Goal: Task Accomplishment & Management: Use online tool/utility

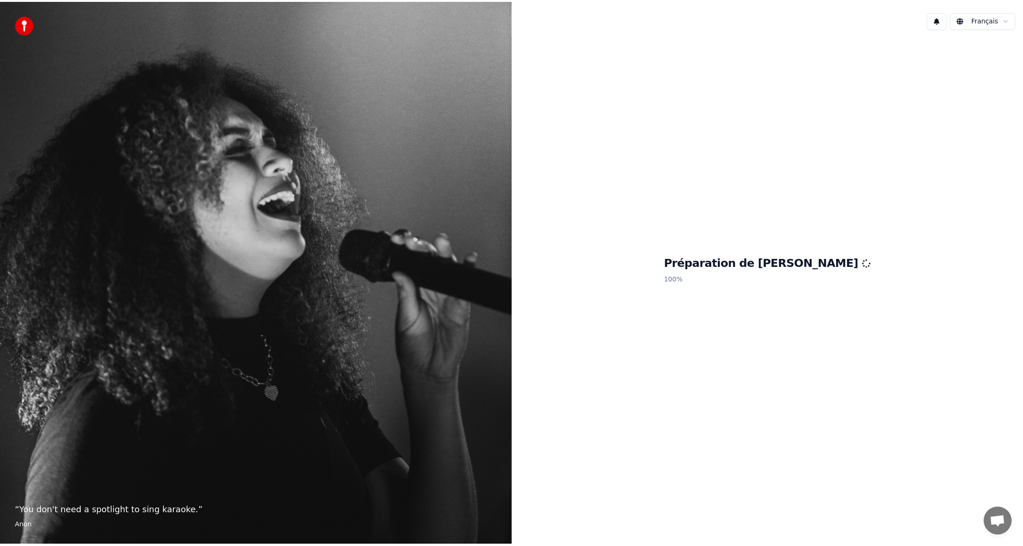
scroll to position [312, 0]
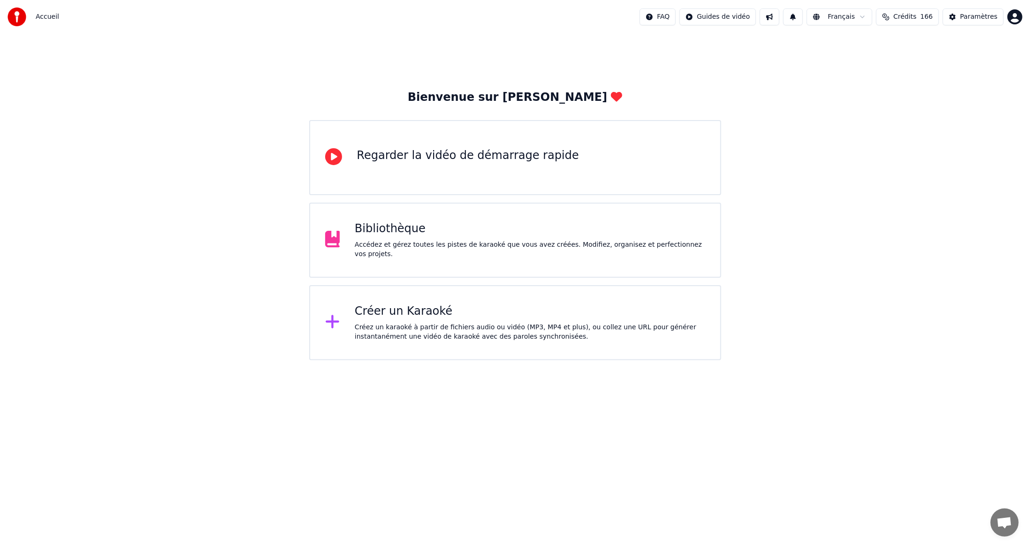
click at [430, 327] on div "Créez un karaoké à partir de fichiers audio ou vidéo (MP3, MP4 et plus), ou col…" at bounding box center [530, 332] width 351 height 19
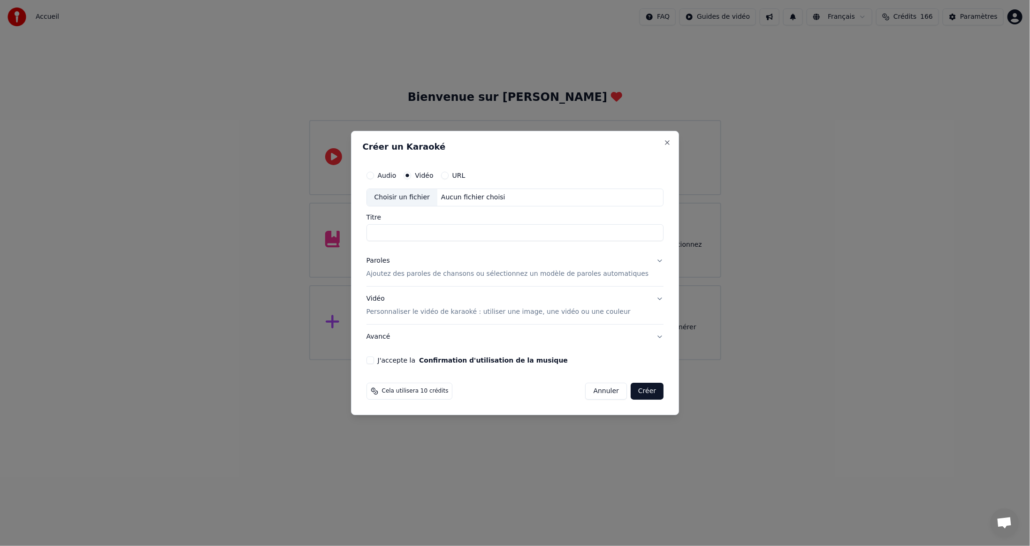
click at [425, 194] on div "Choisir un fichier" at bounding box center [402, 197] width 70 height 17
type input "**********"
click at [374, 359] on button "J'accepte la Confirmation d'utilisation de la musique" at bounding box center [371, 361] width 8 height 8
click at [634, 387] on button "Créer" at bounding box center [647, 391] width 33 height 17
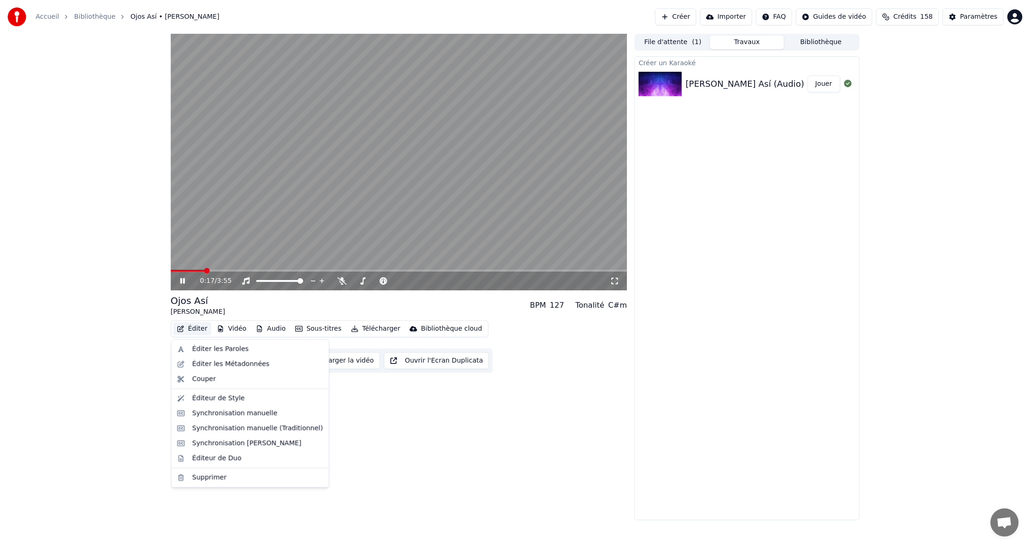
click at [196, 328] on button "Éditer" at bounding box center [192, 328] width 38 height 13
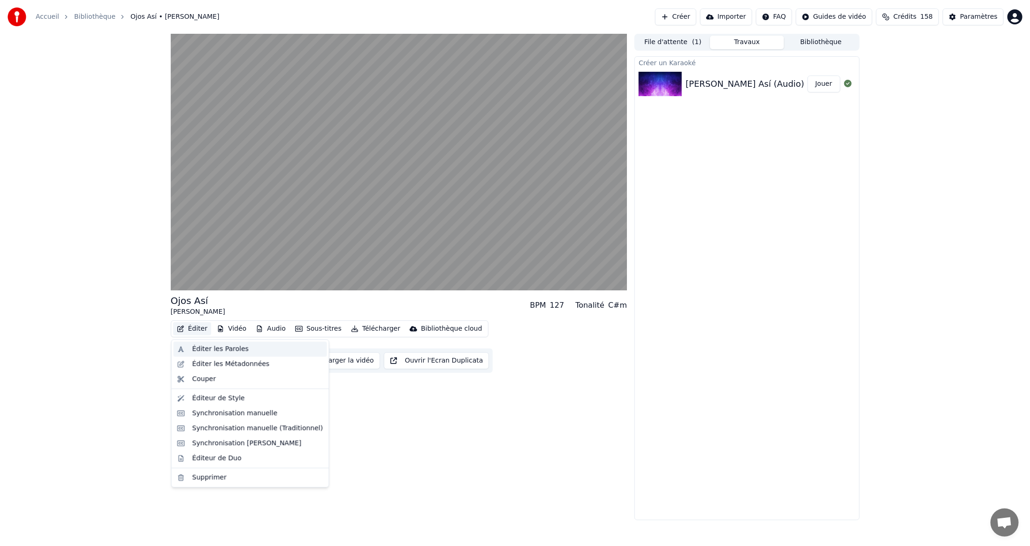
click at [190, 349] on div "Éditer les Paroles" at bounding box center [250, 349] width 153 height 15
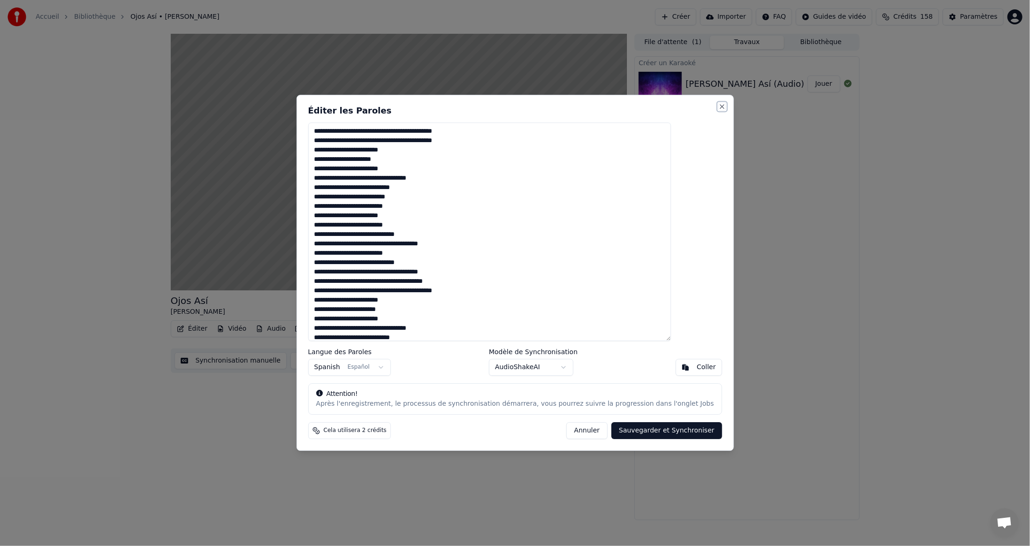
click at [718, 107] on button "Close" at bounding box center [722, 107] width 8 height 8
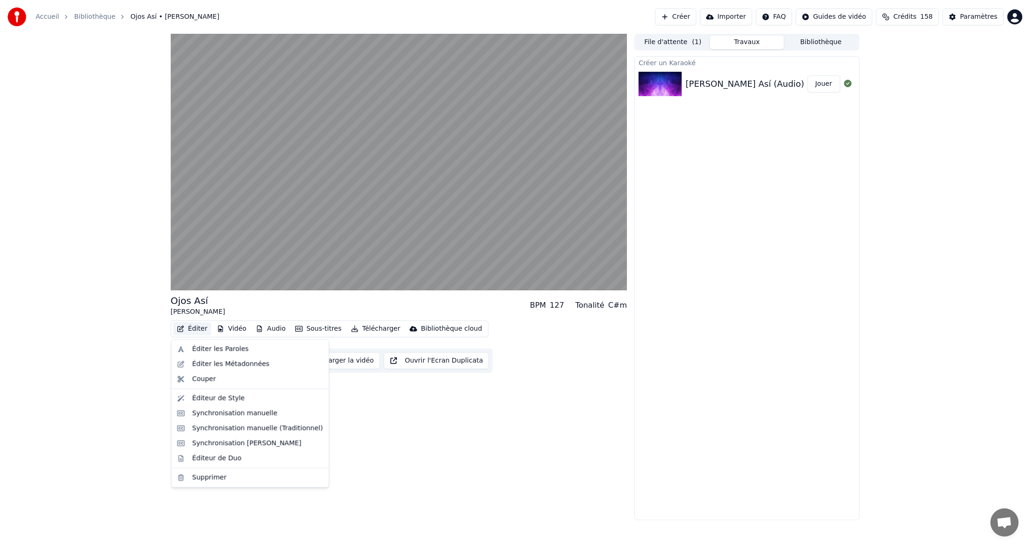
click at [194, 326] on button "Éditer" at bounding box center [192, 328] width 38 height 13
click at [201, 456] on div "Éditeur de Duo" at bounding box center [216, 458] width 49 height 9
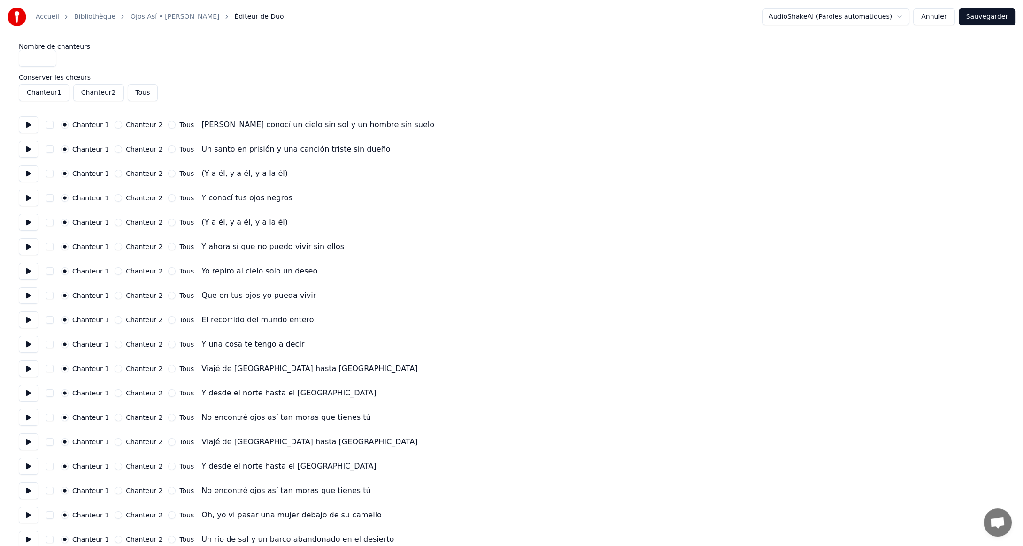
click at [115, 173] on button "Chanteur 2" at bounding box center [119, 174] width 8 height 8
click at [941, 17] on button "Annuler" at bounding box center [933, 16] width 41 height 17
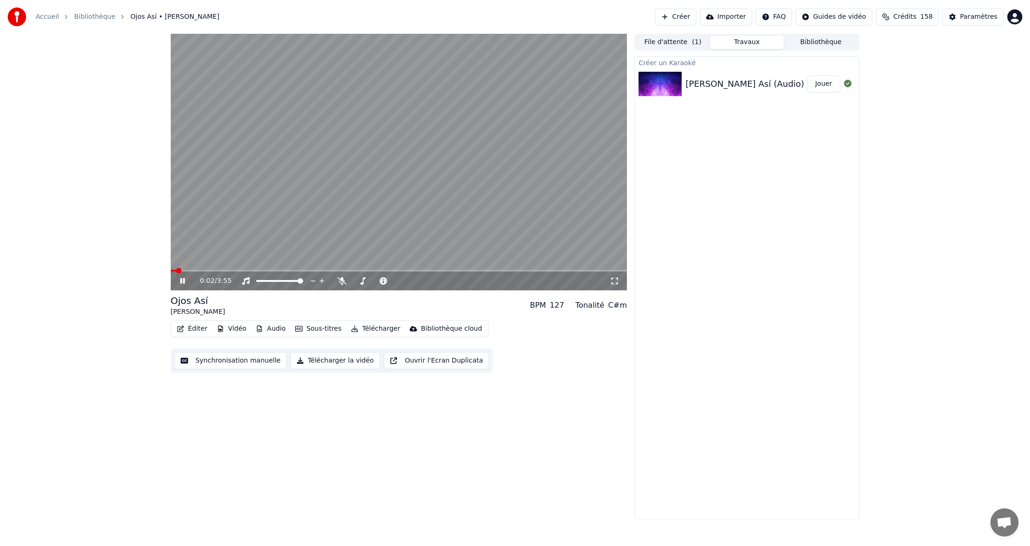
click at [211, 269] on video at bounding box center [399, 162] width 457 height 257
click at [216, 271] on span at bounding box center [399, 271] width 457 height 2
click at [259, 270] on span at bounding box center [399, 271] width 457 height 2
click at [339, 283] on icon at bounding box center [341, 281] width 9 height 8
click at [344, 282] on icon at bounding box center [342, 281] width 5 height 8
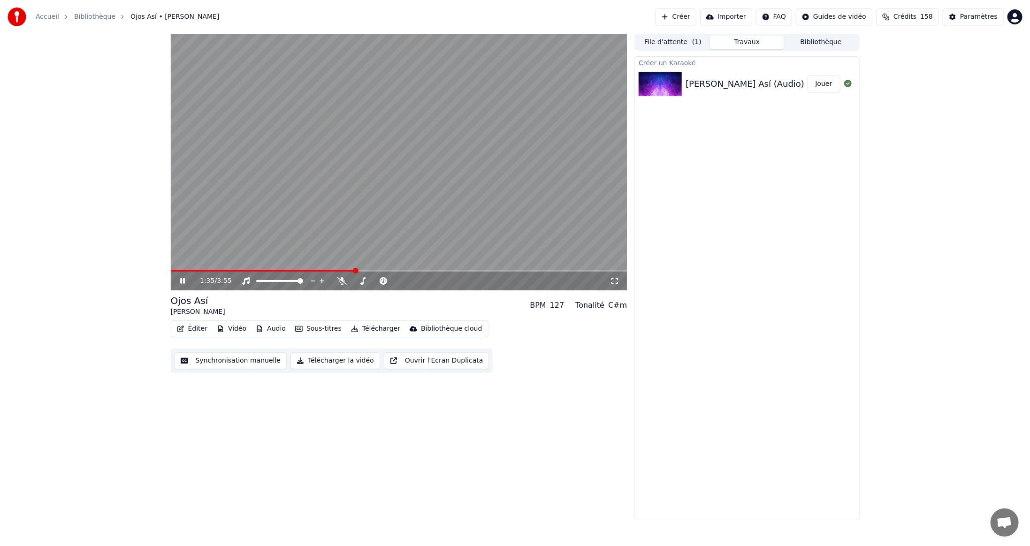
click at [316, 270] on span at bounding box center [263, 271] width 185 height 2
click at [341, 279] on icon at bounding box center [341, 281] width 9 height 8
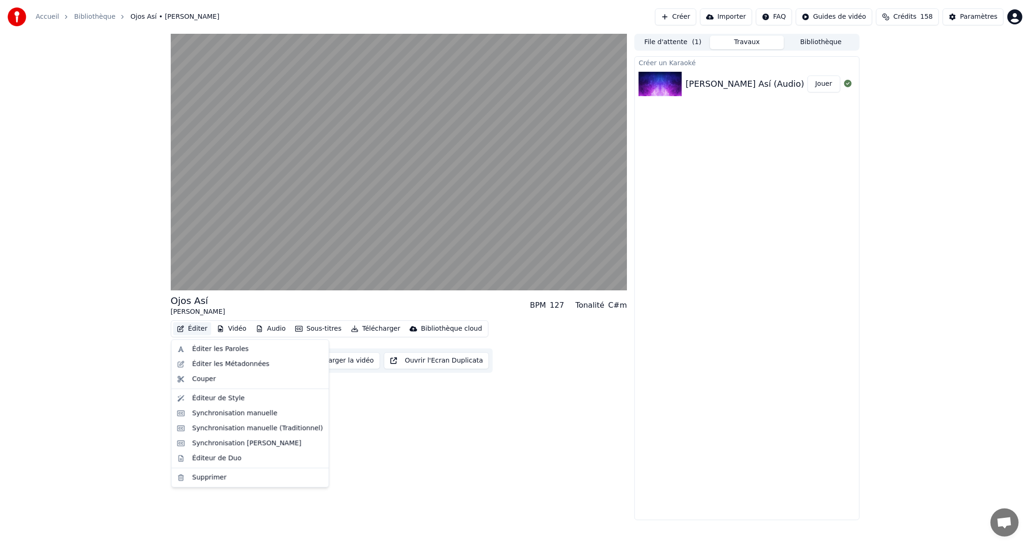
click at [203, 328] on button "Éditer" at bounding box center [192, 328] width 38 height 13
click at [209, 458] on div "Éditeur de Duo" at bounding box center [216, 458] width 49 height 9
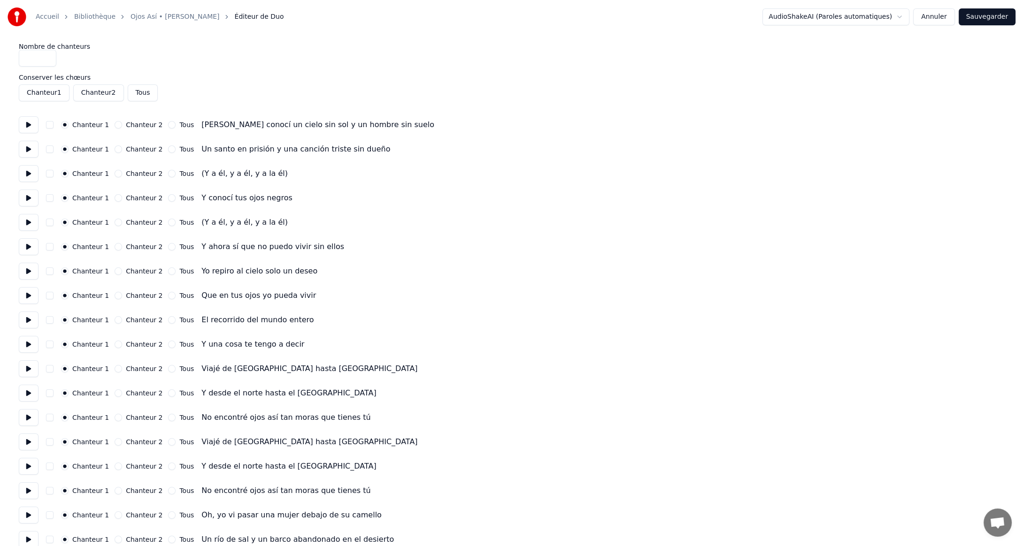
click at [115, 172] on button "Chanteur 2" at bounding box center [119, 174] width 8 height 8
click at [115, 222] on button "Chanteur 2" at bounding box center [119, 223] width 8 height 8
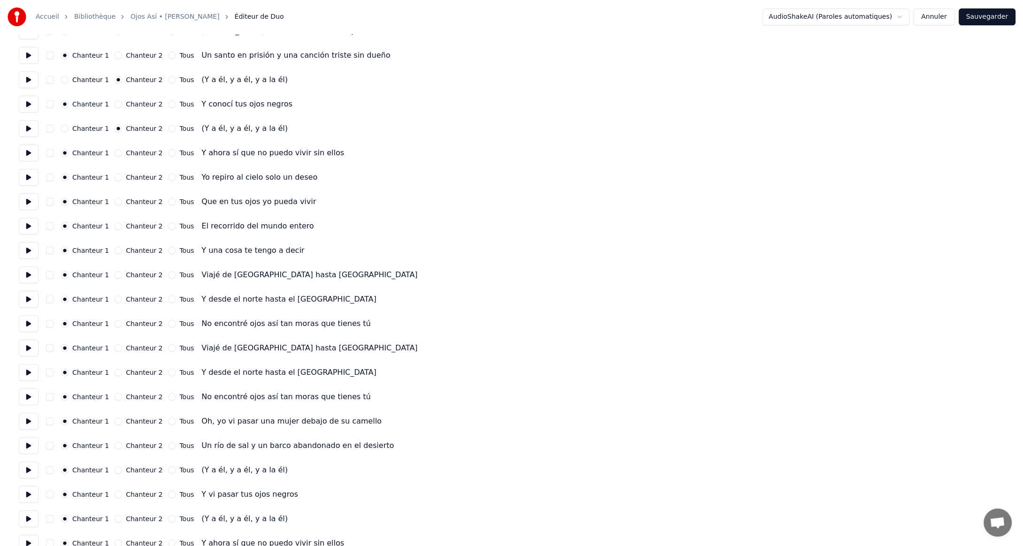
scroll to position [141, 0]
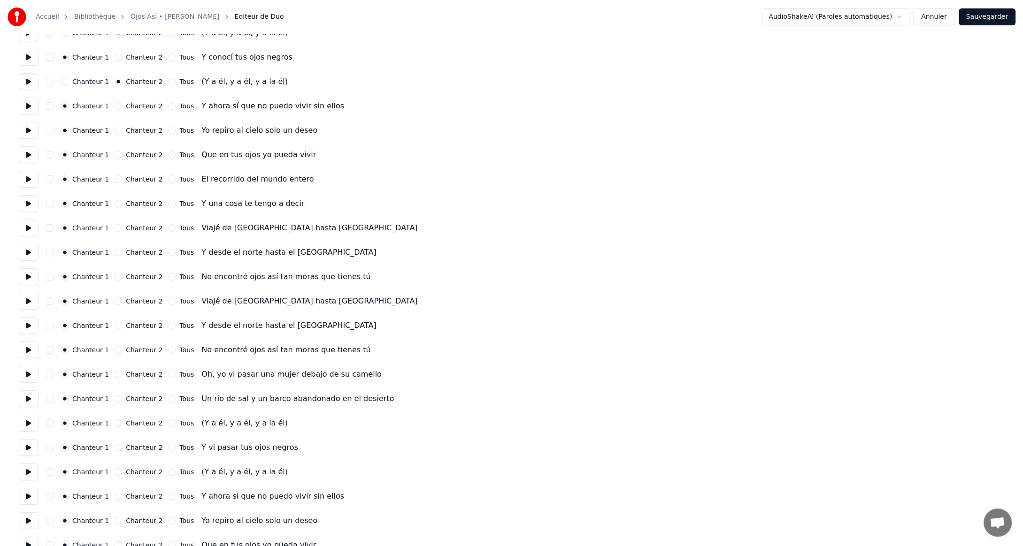
click at [115, 422] on button "Chanteur 2" at bounding box center [119, 424] width 8 height 8
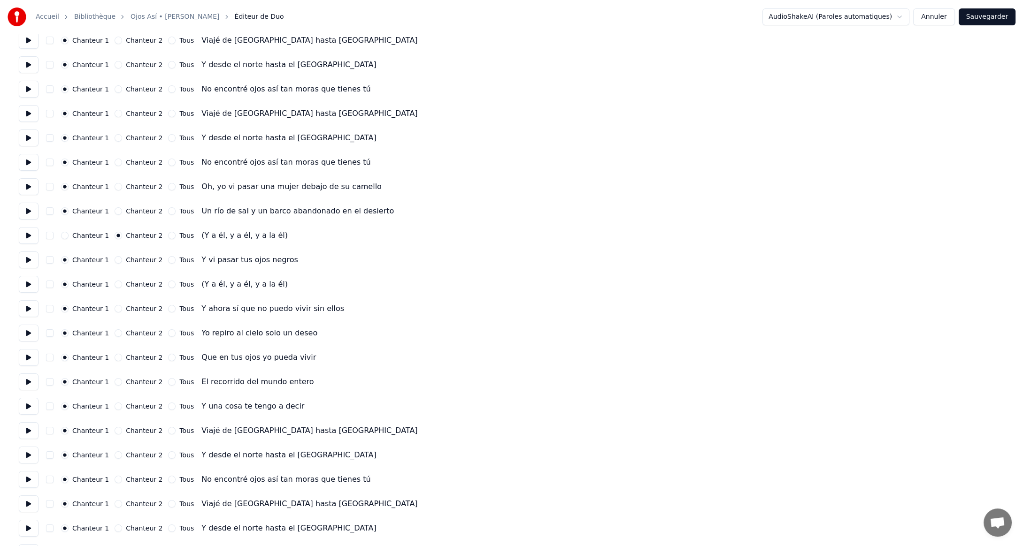
scroll to position [422, 0]
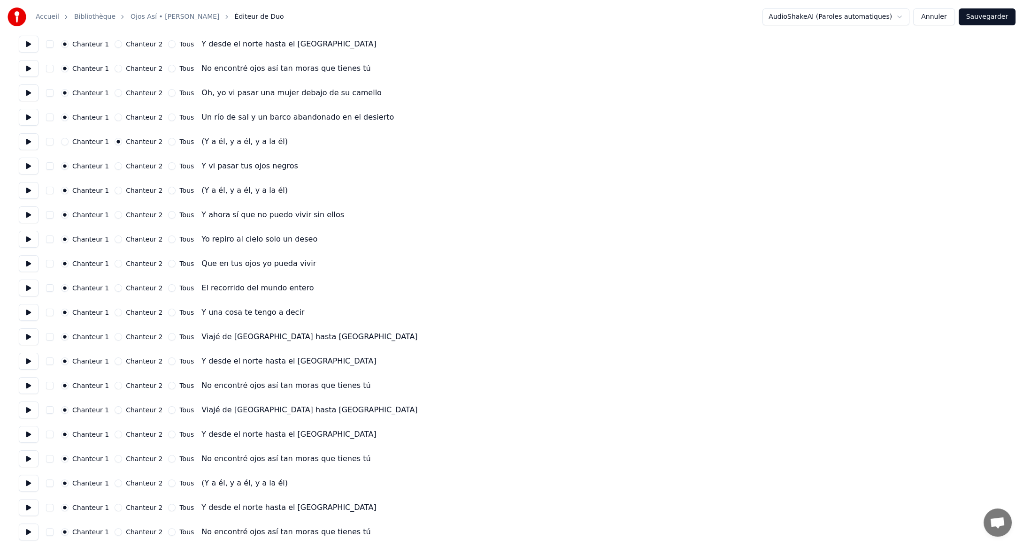
click at [115, 190] on button "Chanteur 2" at bounding box center [119, 191] width 8 height 8
click at [115, 482] on button "Chanteur 2" at bounding box center [119, 484] width 8 height 8
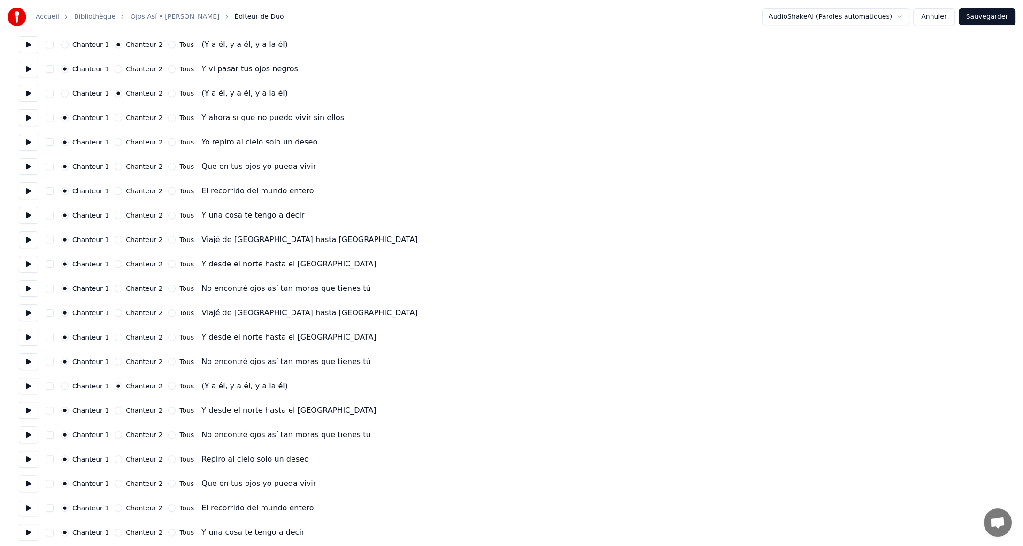
scroll to position [597, 0]
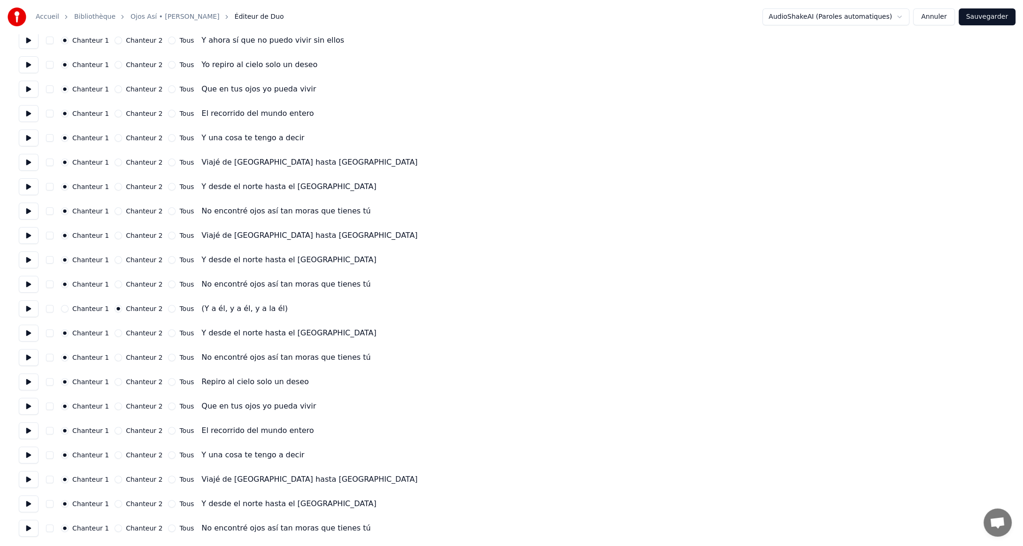
click at [986, 15] on button "Sauvegarder" at bounding box center [986, 16] width 57 height 17
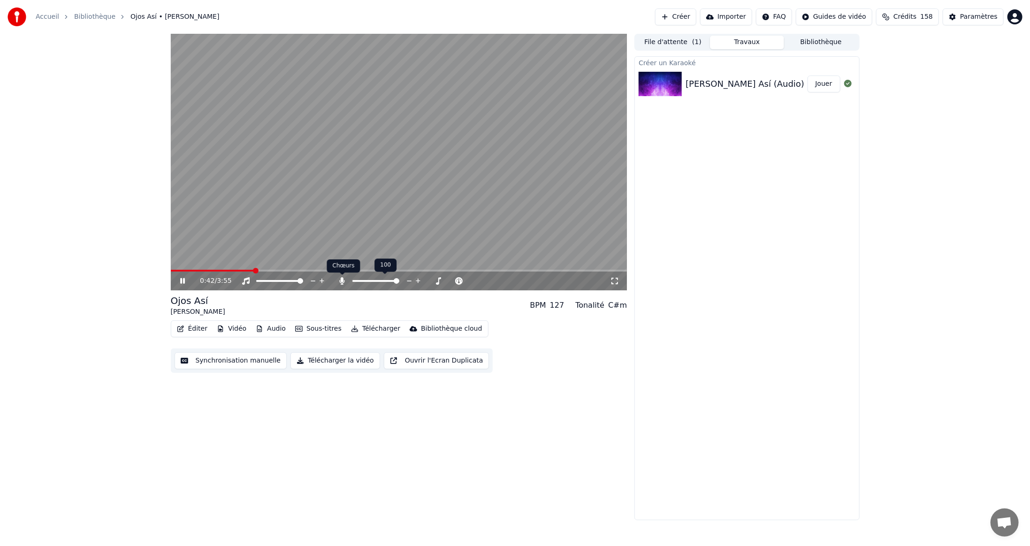
click at [342, 280] on icon at bounding box center [342, 281] width 5 height 8
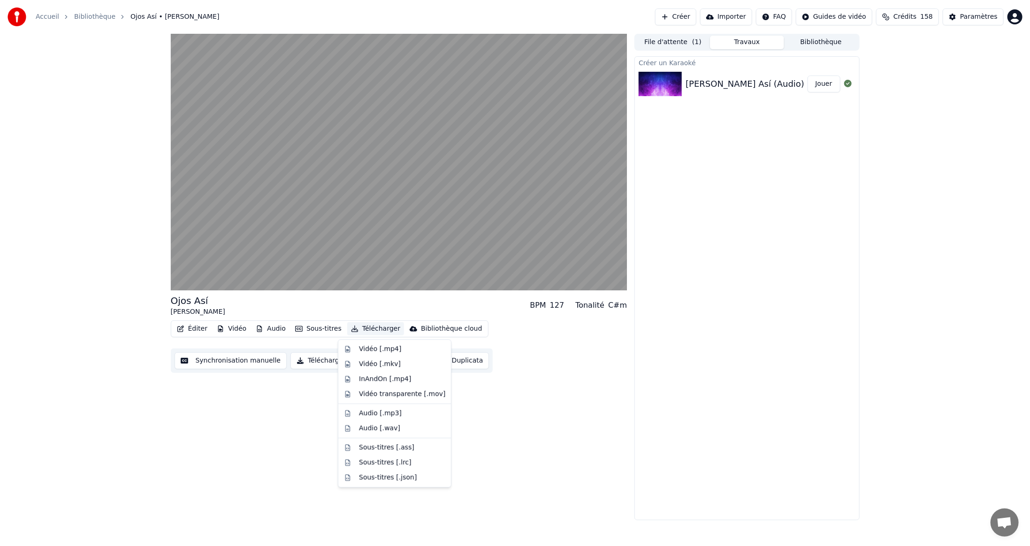
click at [374, 328] on button "Télécharger" at bounding box center [375, 328] width 57 height 13
click at [368, 349] on div "Vidéo [.mp4]" at bounding box center [380, 348] width 42 height 9
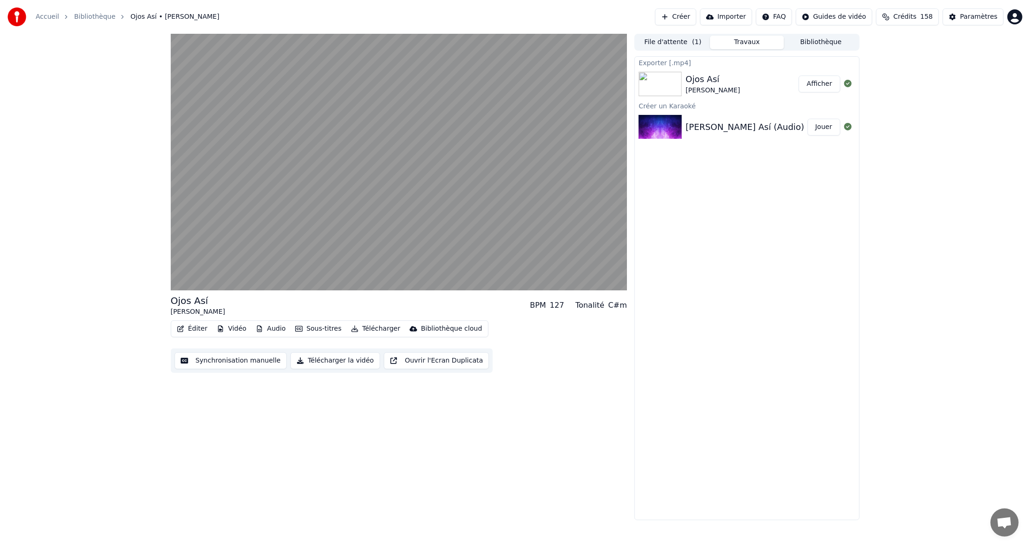
click at [820, 83] on button "Afficher" at bounding box center [819, 84] width 41 height 17
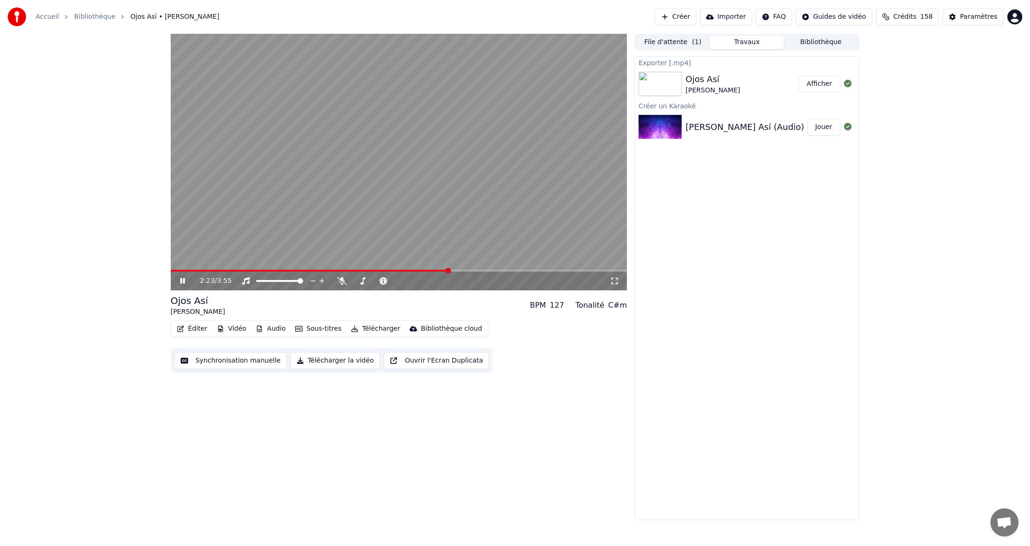
click at [430, 54] on video at bounding box center [399, 162] width 457 height 257
